Goal: Information Seeking & Learning: Learn about a topic

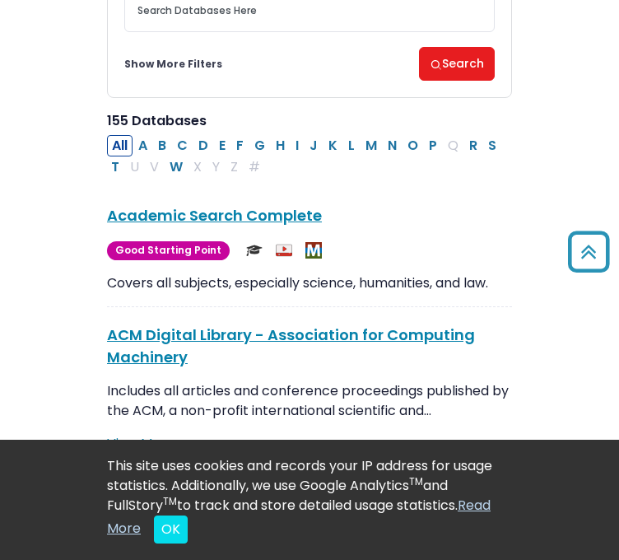
scroll to position [167, 0]
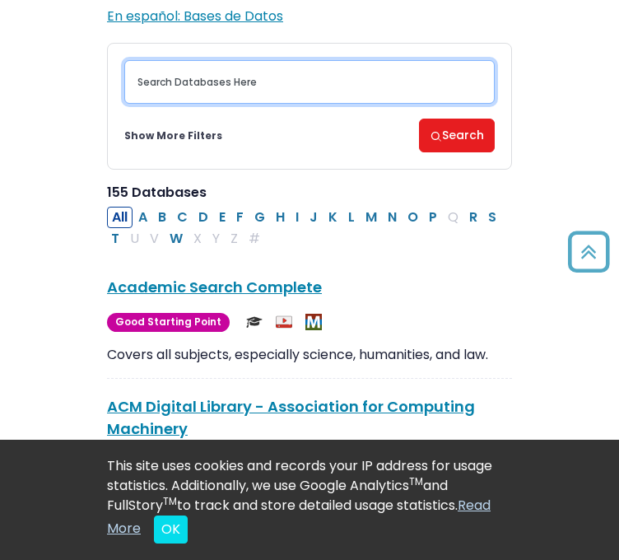
click at [287, 89] on input "Search database by title or keyword" at bounding box center [309, 82] width 370 height 44
type input "p"
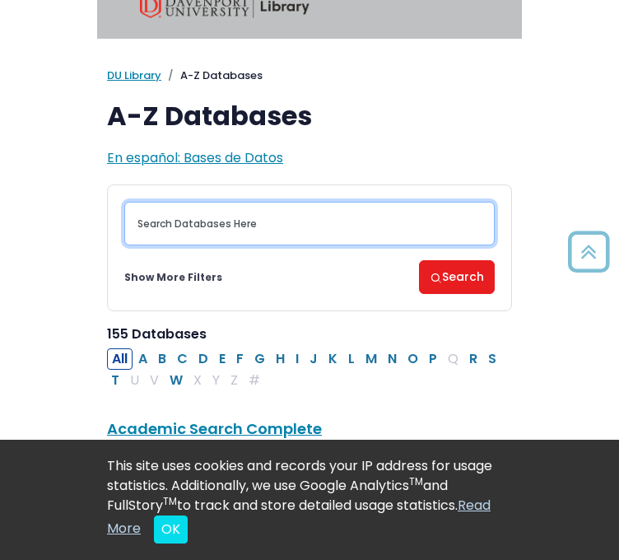
scroll to position [21, 0]
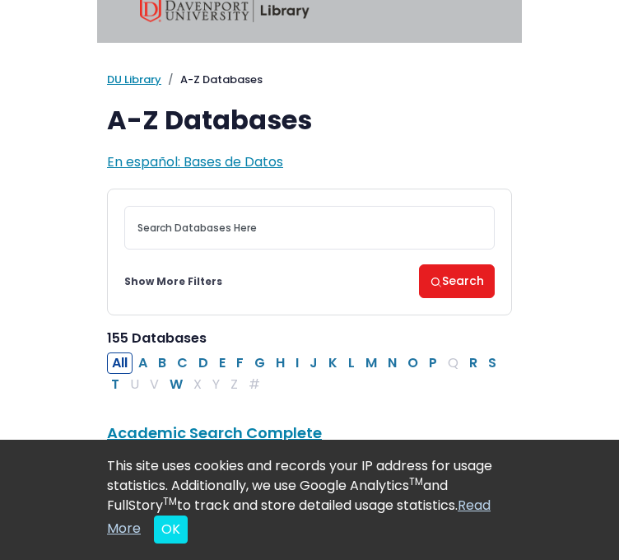
click at [198, 279] on link "Show More Filters" at bounding box center [173, 281] width 98 height 15
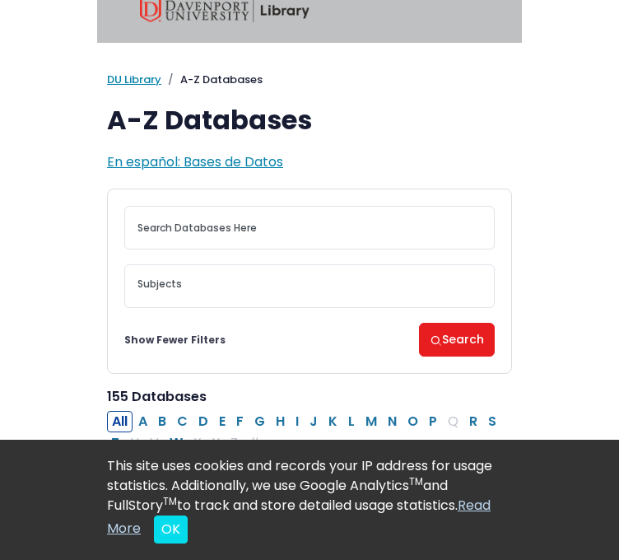
scroll to position [91, 0]
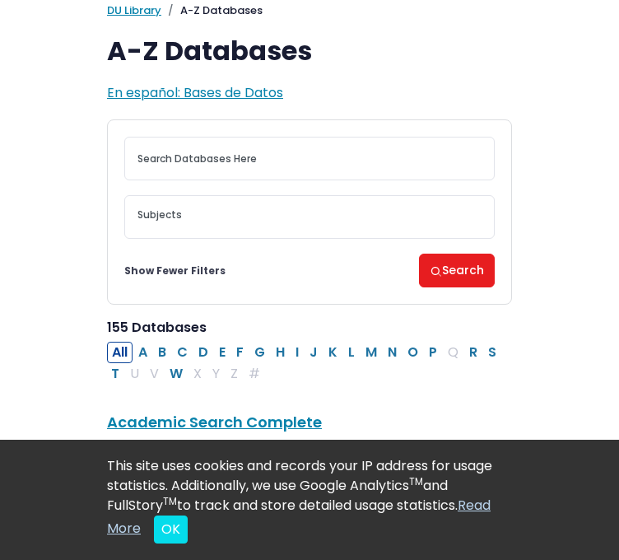
click at [192, 266] on link "Show Fewer Filters" at bounding box center [174, 270] width 101 height 15
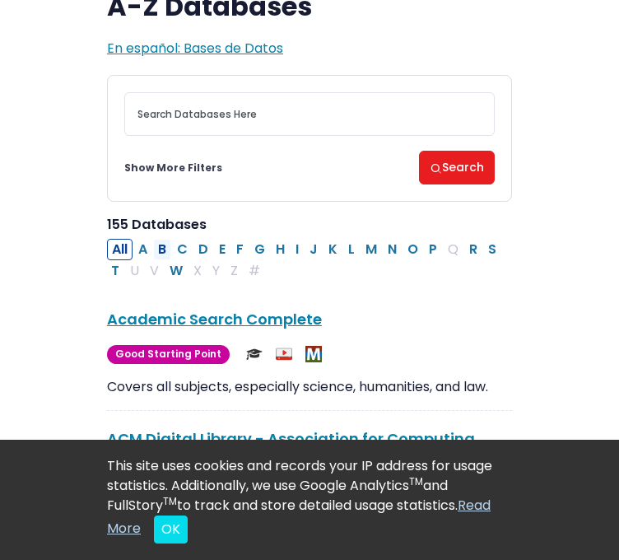
scroll to position [138, 0]
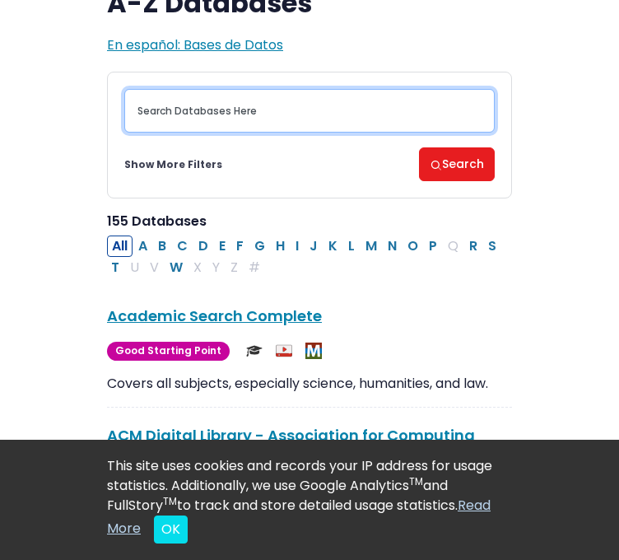
click at [179, 114] on input "Search database by title or keyword" at bounding box center [309, 111] width 370 height 44
paste input "Prenatal development AND maternal stress"
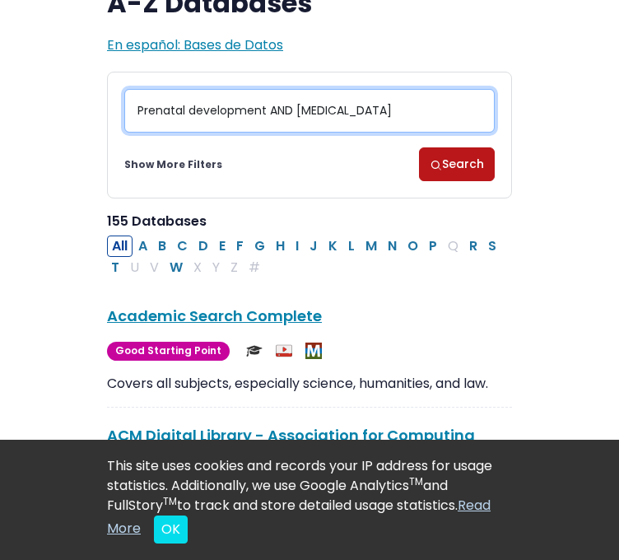
type input "Prenatal development AND maternal stress"
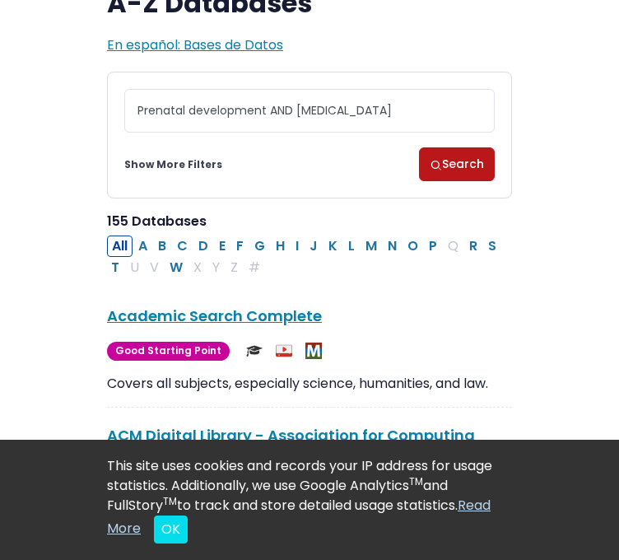
click at [439, 160] on img "submit" at bounding box center [436, 165] width 12 height 12
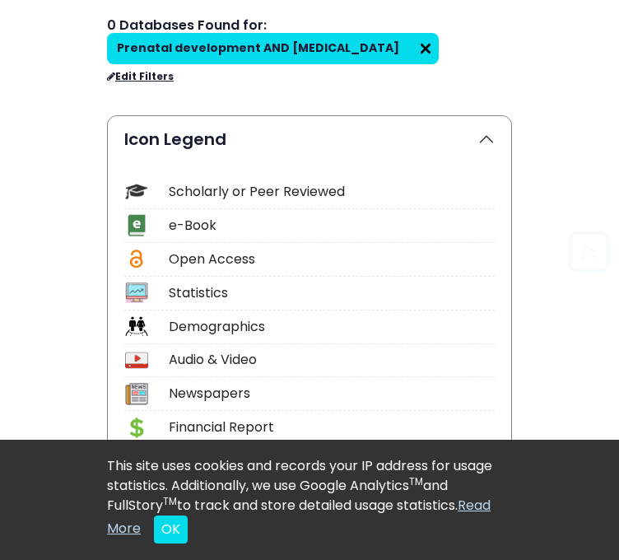
scroll to position [193, 0]
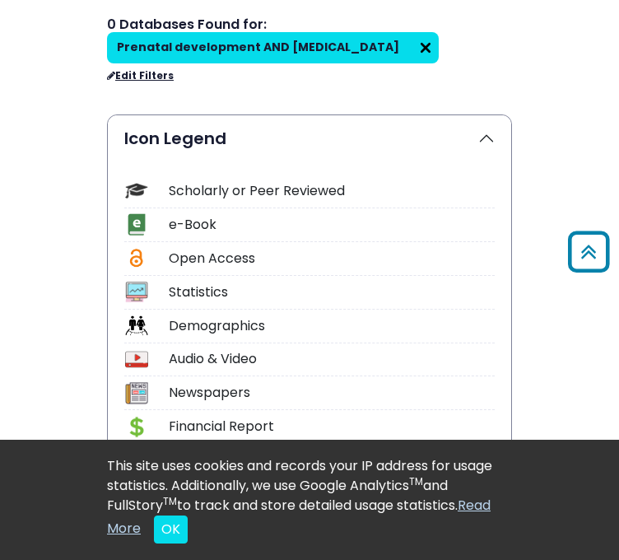
click at [317, 181] on div "Scholarly or Peer Reviewed" at bounding box center [332, 191] width 326 height 20
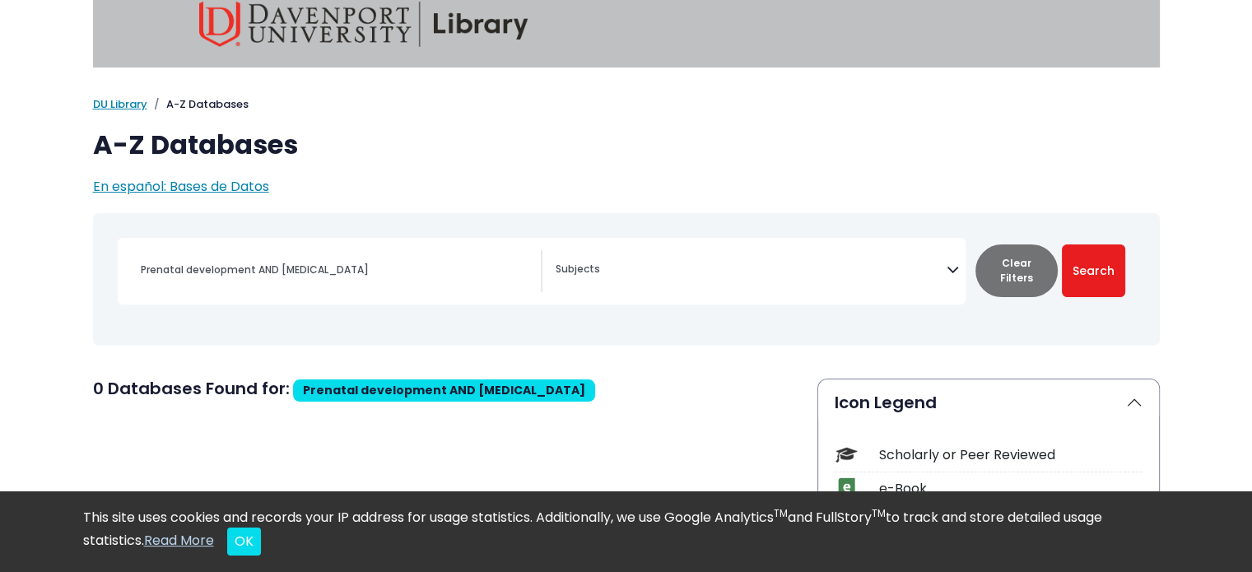
scroll to position [20, 0]
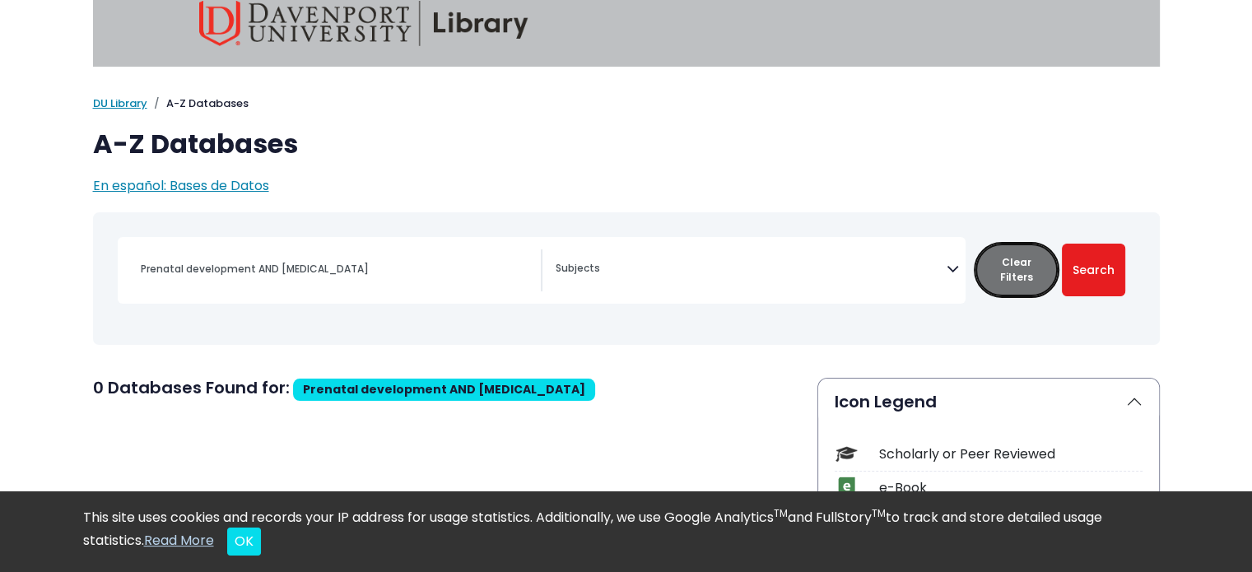
click at [618, 279] on button "Clear Filters" at bounding box center [1017, 270] width 82 height 53
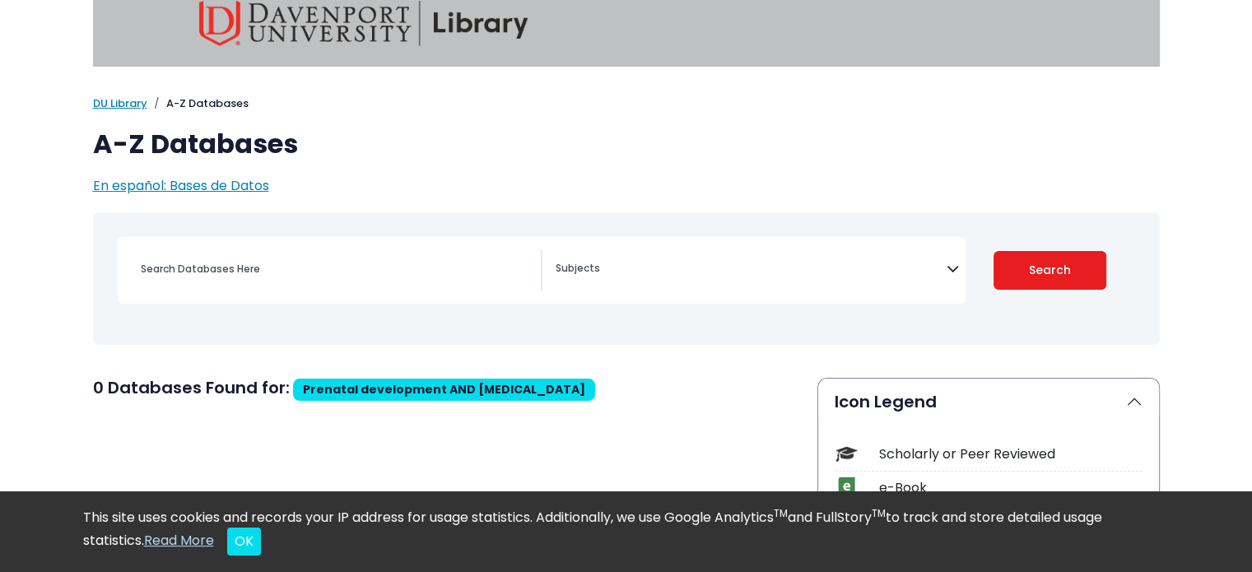
select select "Database Subject Filter"
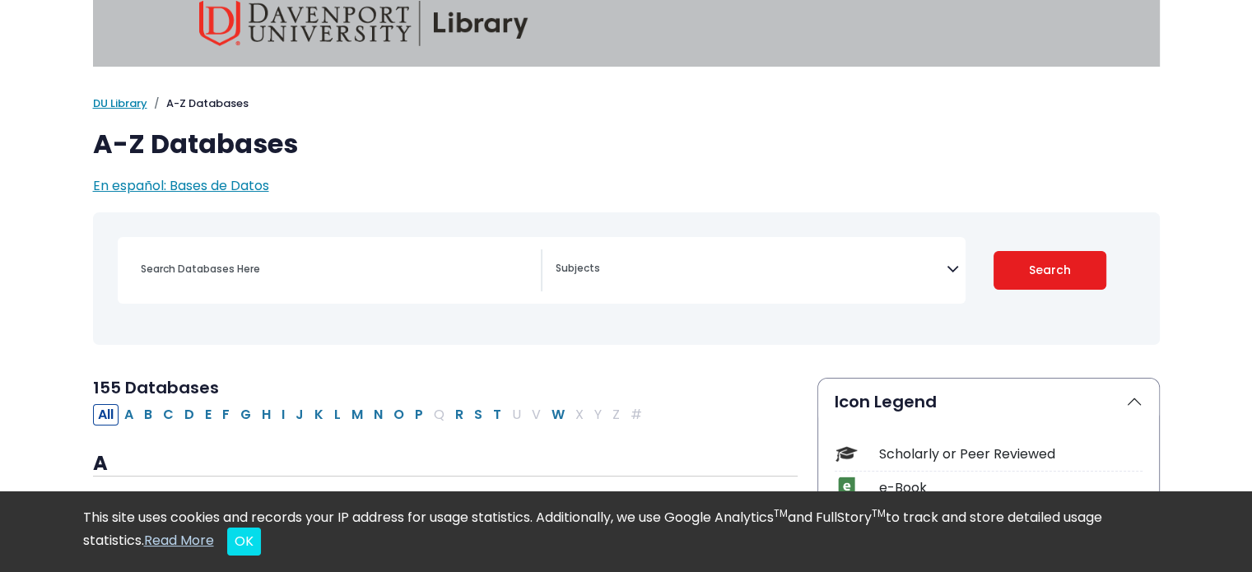
click at [430, 282] on div "Search filters" at bounding box center [336, 269] width 410 height 40
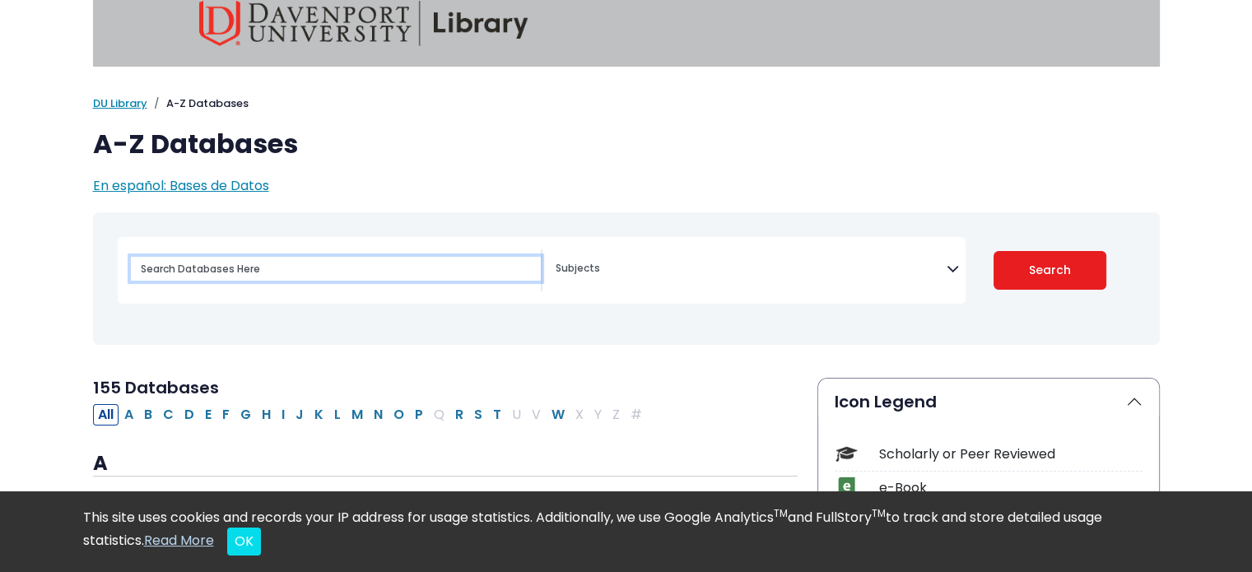
click at [358, 277] on input "Search database by title or keyword" at bounding box center [336, 269] width 410 height 24
paste input "Prenatal development AND maternal stress"
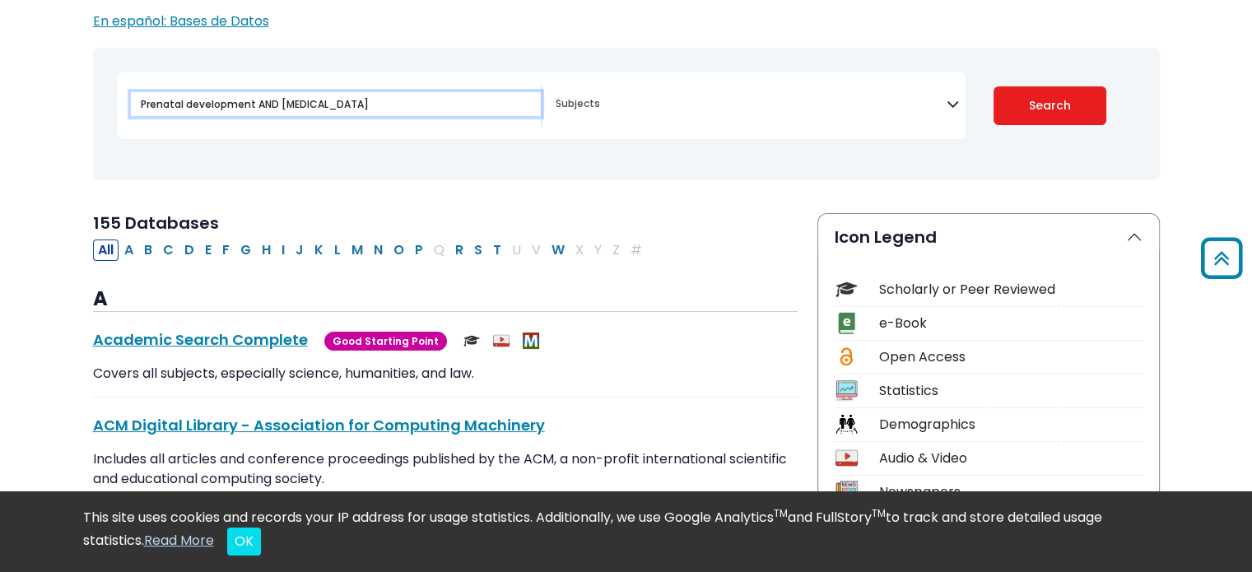
scroll to position [115, 0]
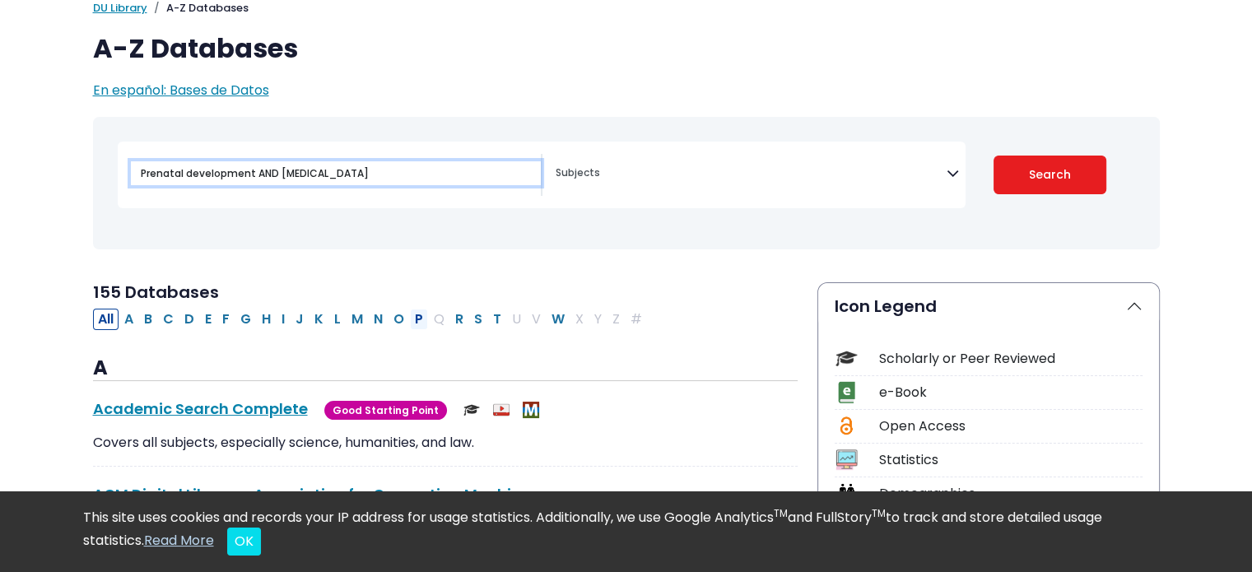
type input "Prenatal development AND maternal stress"
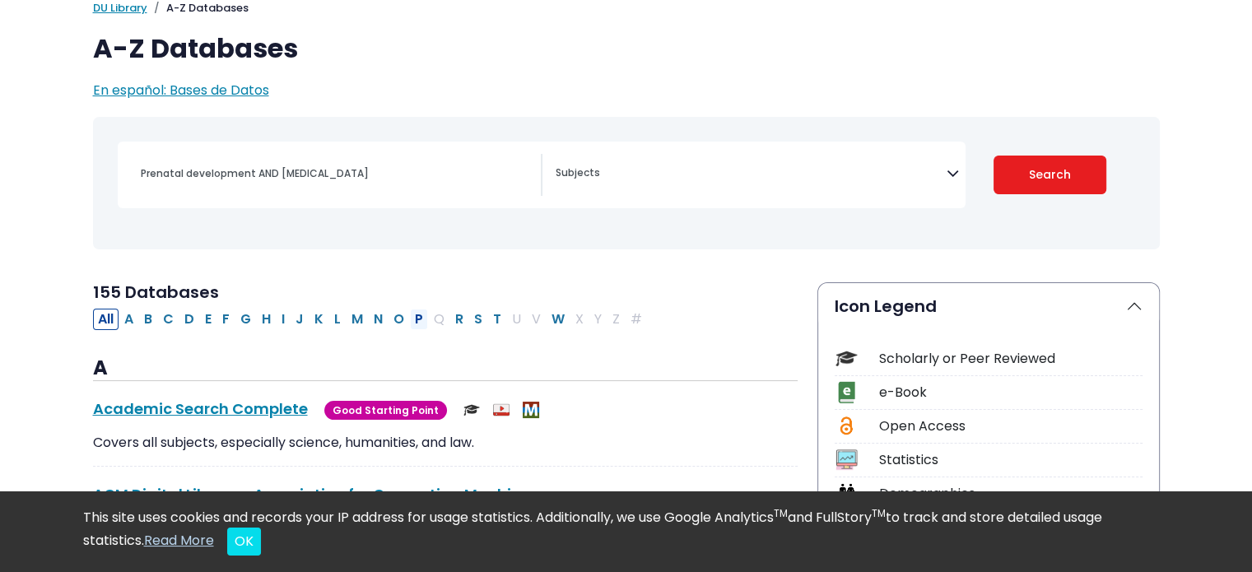
click at [410, 320] on button "P" at bounding box center [419, 319] width 18 height 21
select select "Database Subject Filter"
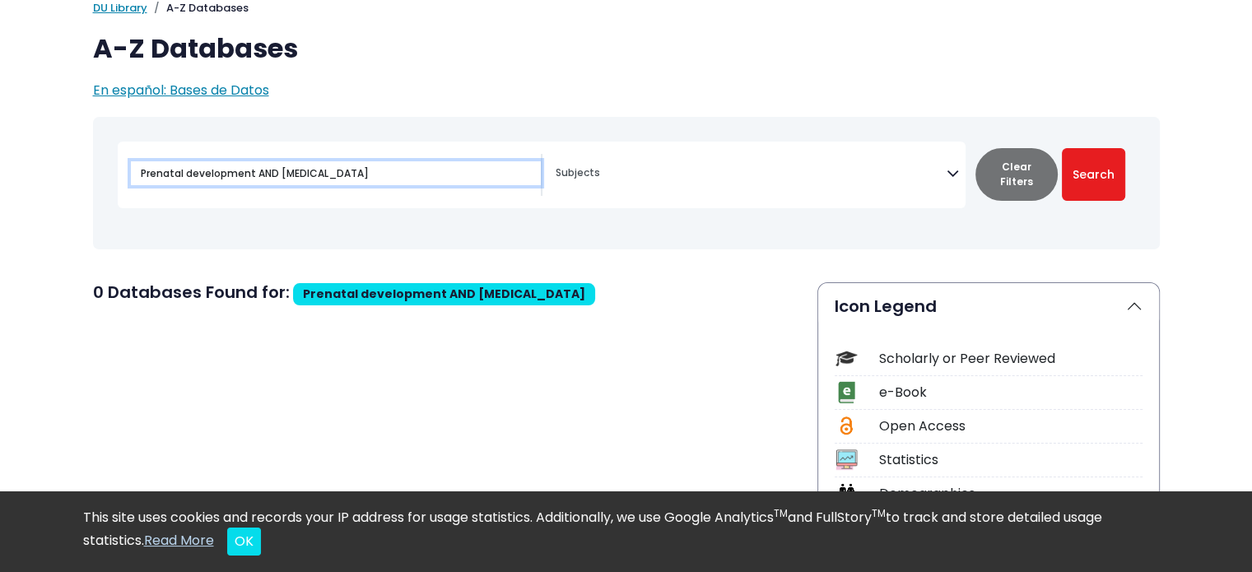
click at [406, 181] on input "Prenatal development AND maternal stress" at bounding box center [336, 173] width 410 height 24
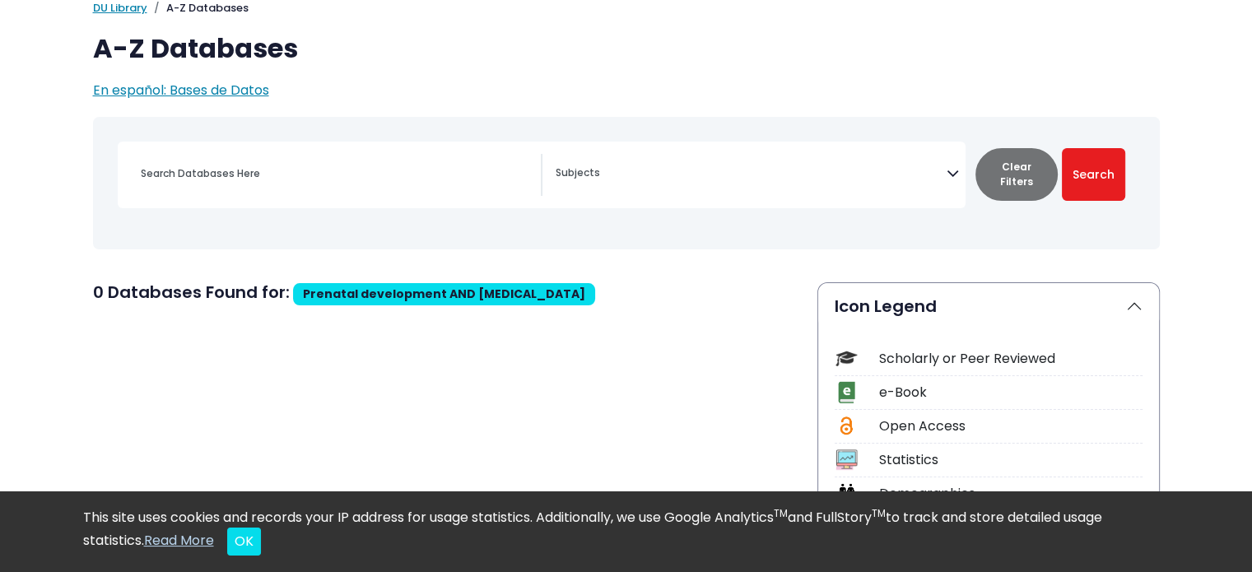
click at [618, 167] on button "Clear Filters" at bounding box center [1017, 174] width 82 height 53
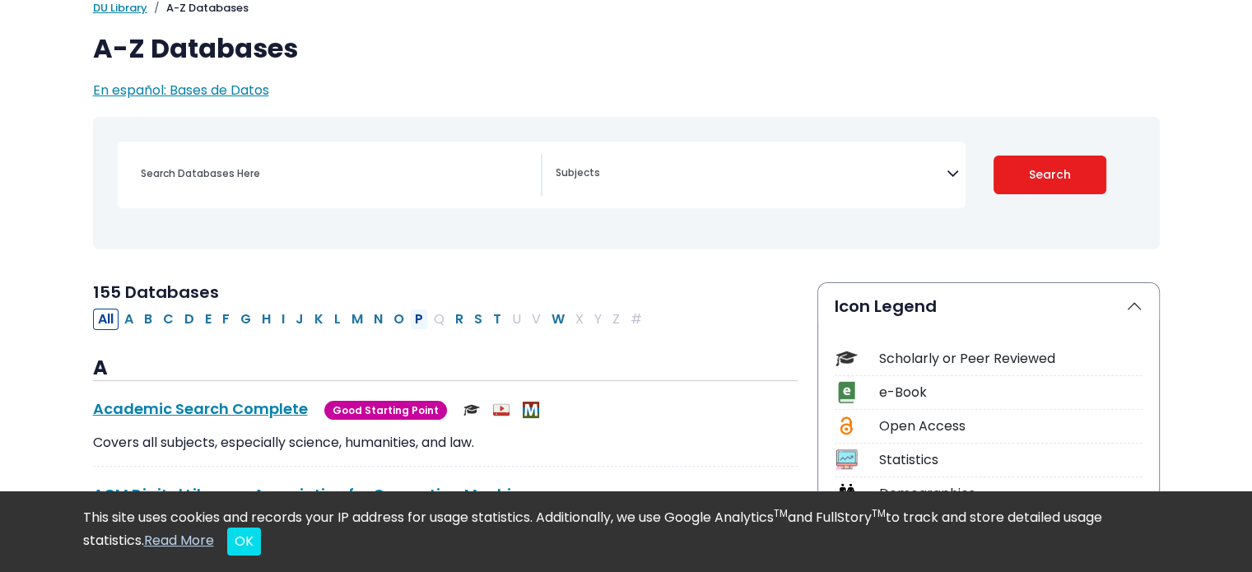
click at [413, 317] on button "P" at bounding box center [419, 319] width 18 height 21
select select "Database Subject Filter"
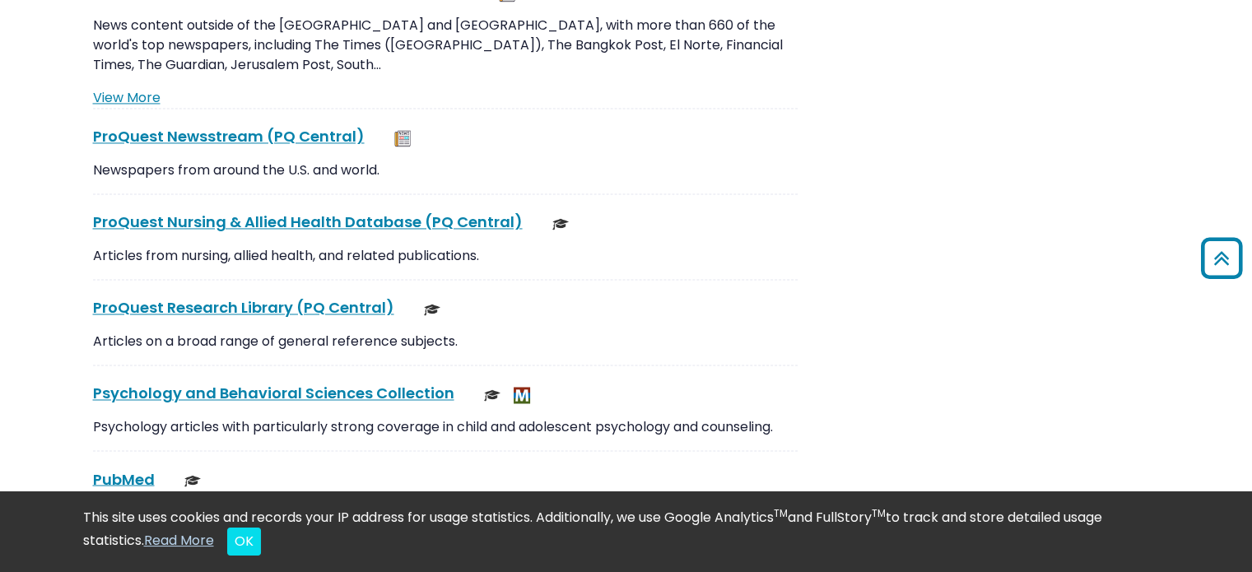
scroll to position [2653, 0]
click at [300, 384] on link "Psychology and Behavioral Sciences Collection This link opens in a new window" at bounding box center [273, 394] width 361 height 21
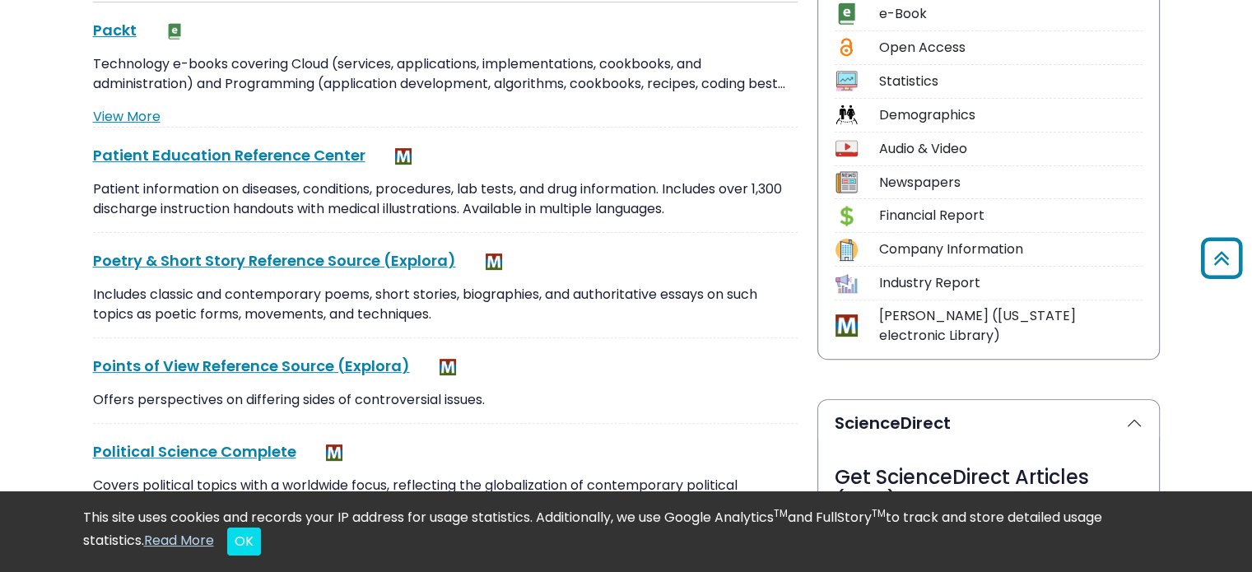
scroll to position [500, 0]
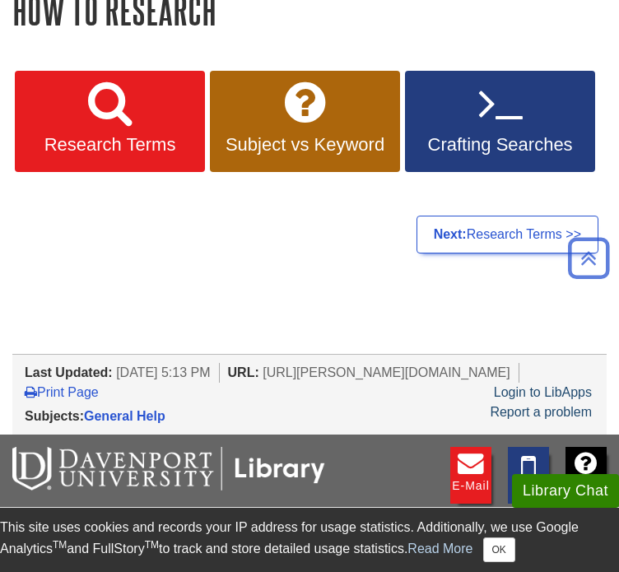
scroll to position [227, 0]
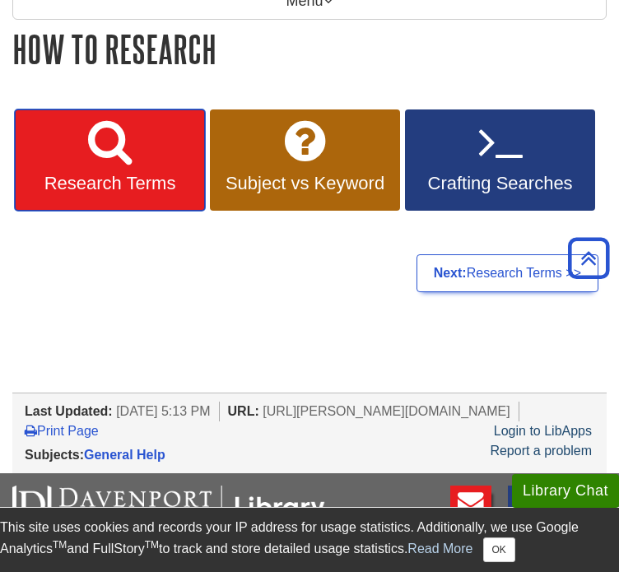
click at [125, 187] on link "Research Terms" at bounding box center [110, 161] width 190 height 102
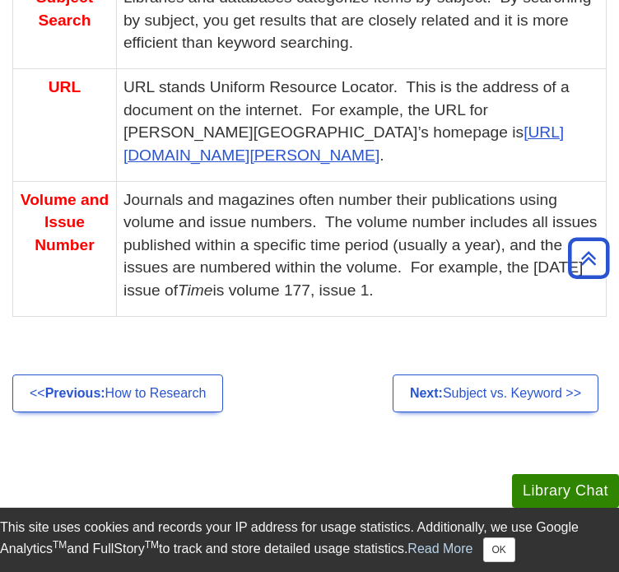
scroll to position [1651, 0]
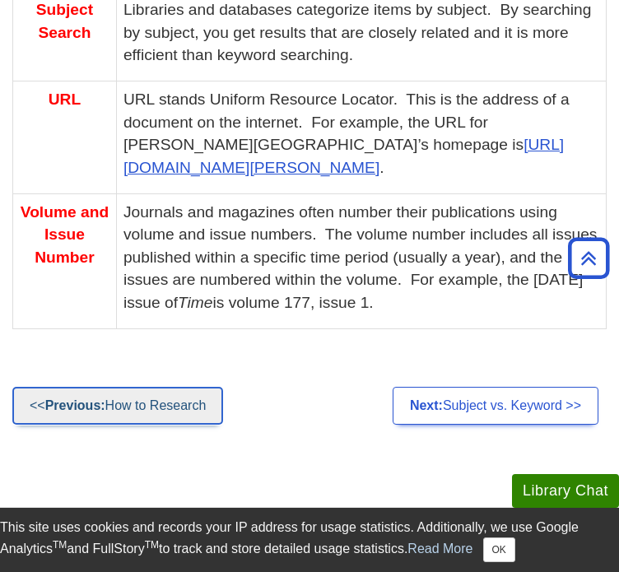
click at [96, 398] on strong "Previous:" at bounding box center [75, 405] width 60 height 14
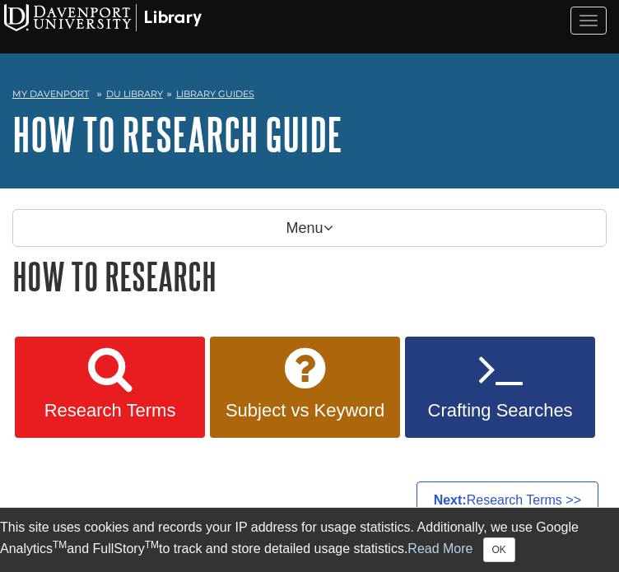
scroll to position [40, 0]
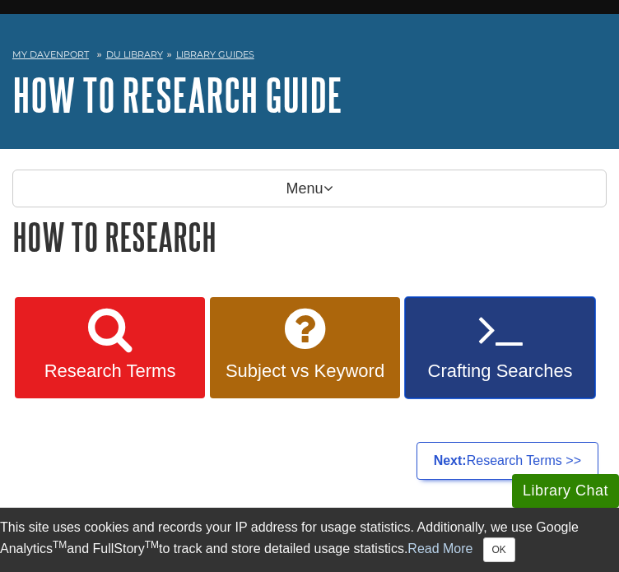
click at [461, 361] on span "Crafting Searches" at bounding box center [499, 371] width 165 height 21
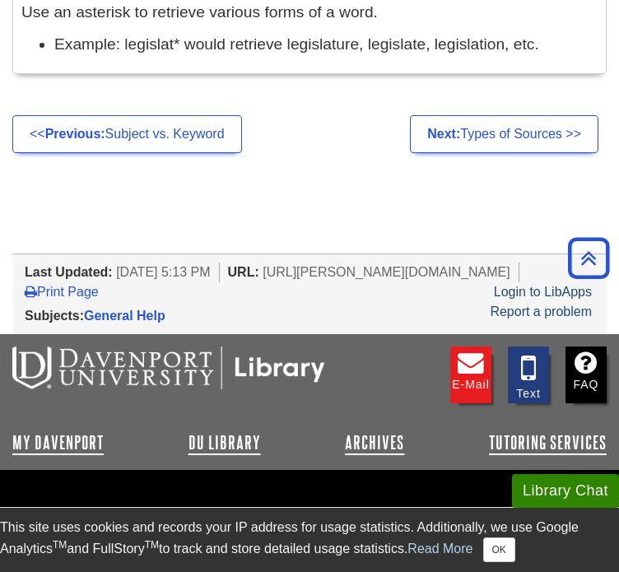
scroll to position [1909, 0]
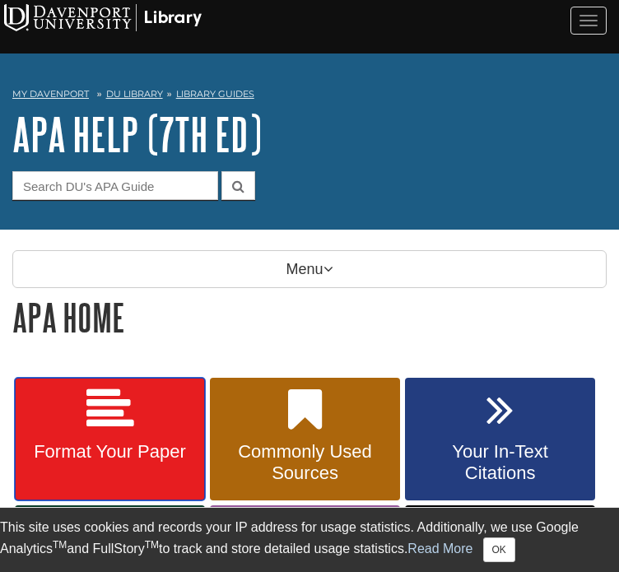
click at [96, 418] on icon at bounding box center [110, 410] width 48 height 48
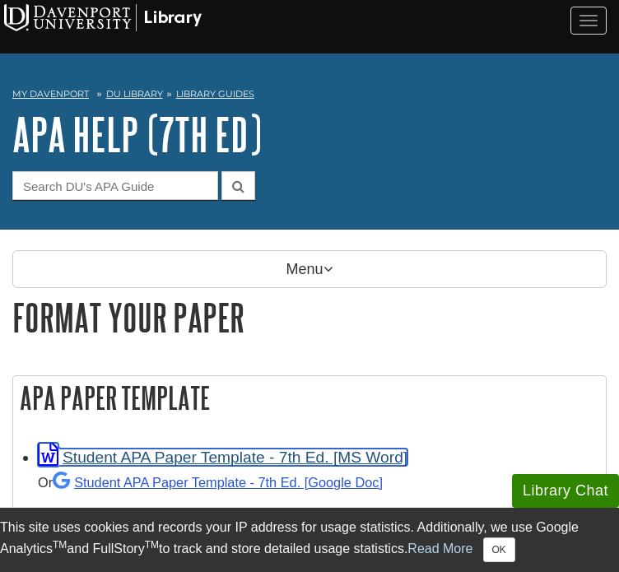
click at [165, 449] on link "Student APA Paper Template - 7th Ed. [MS Word]" at bounding box center [223, 457] width 370 height 17
